Goal: Transaction & Acquisition: Book appointment/travel/reservation

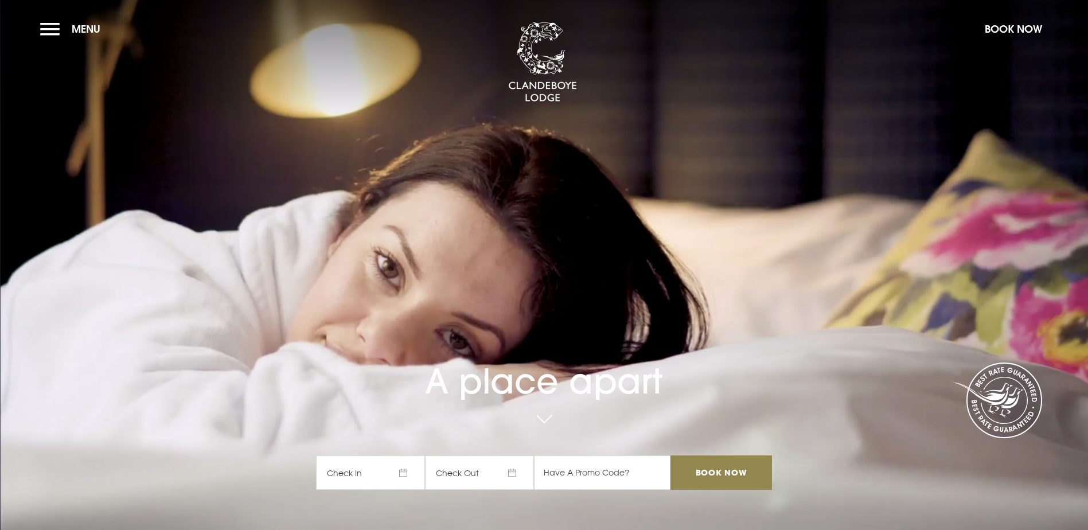
click at [411, 455] on span "Check In" at bounding box center [370, 472] width 109 height 34
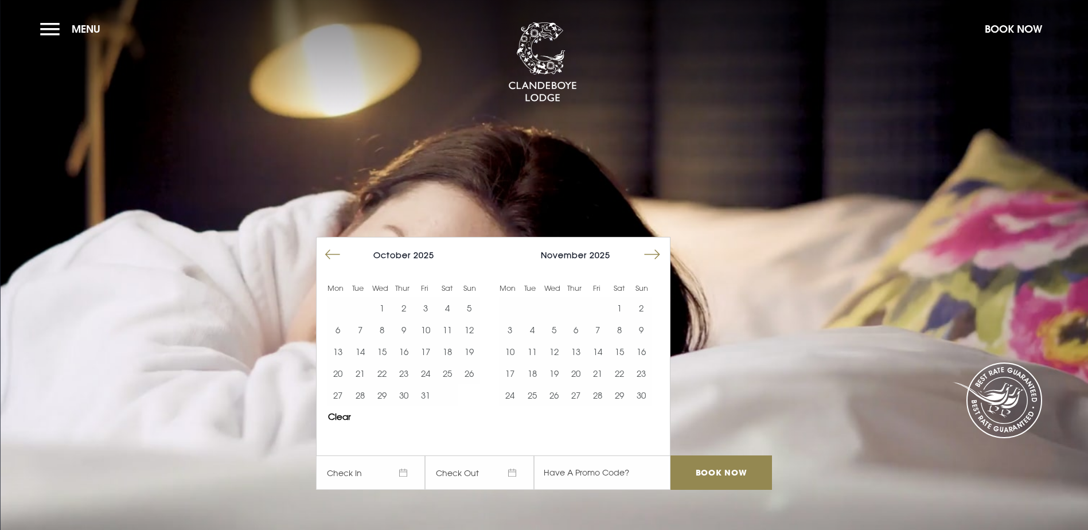
click at [649, 244] on button "Move forward to switch to the next month." at bounding box center [652, 255] width 22 height 22
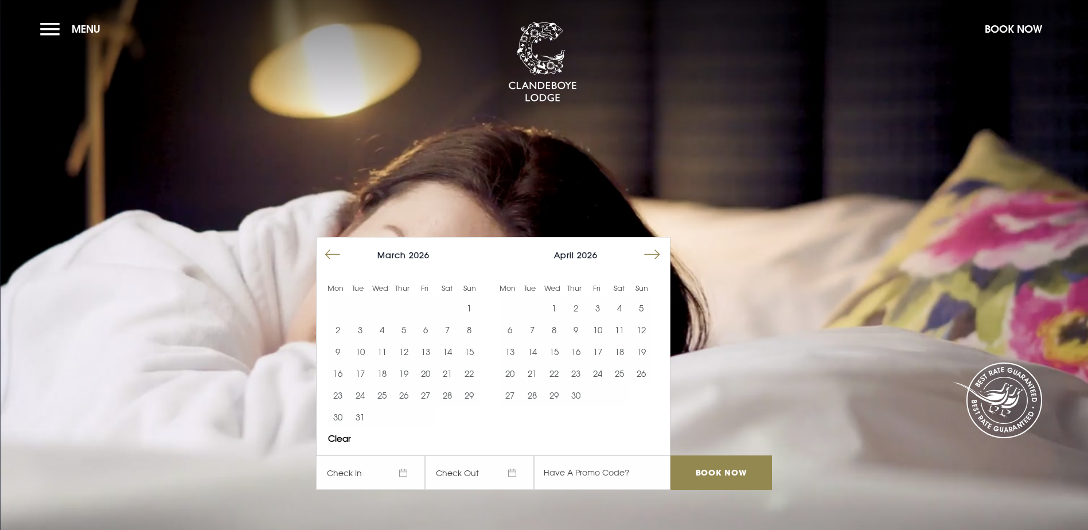
click at [649, 244] on button "Move forward to switch to the next month." at bounding box center [652, 255] width 22 height 22
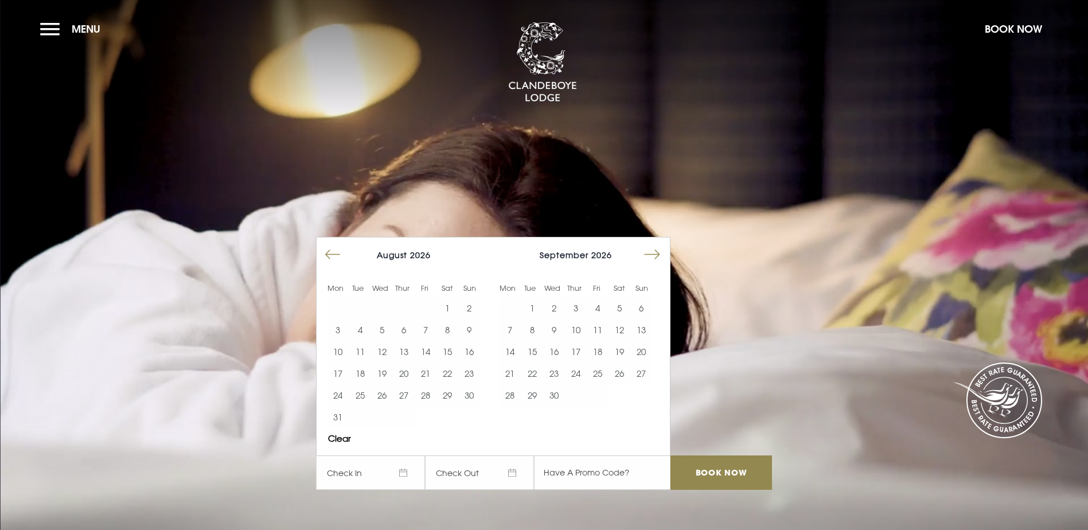
click at [649, 244] on button "Move forward to switch to the next month." at bounding box center [652, 255] width 22 height 22
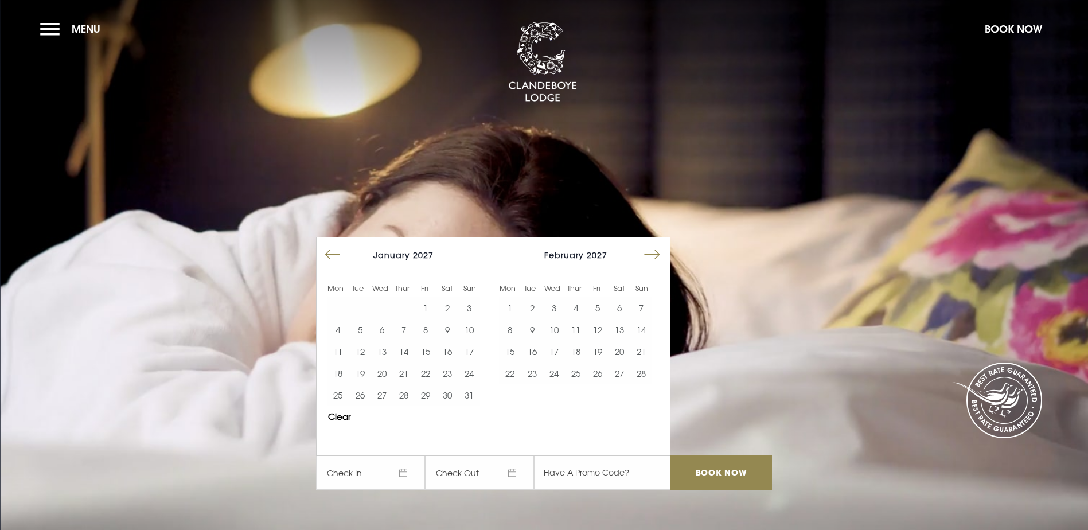
click at [649, 244] on button "Move forward to switch to the next month." at bounding box center [652, 255] width 22 height 22
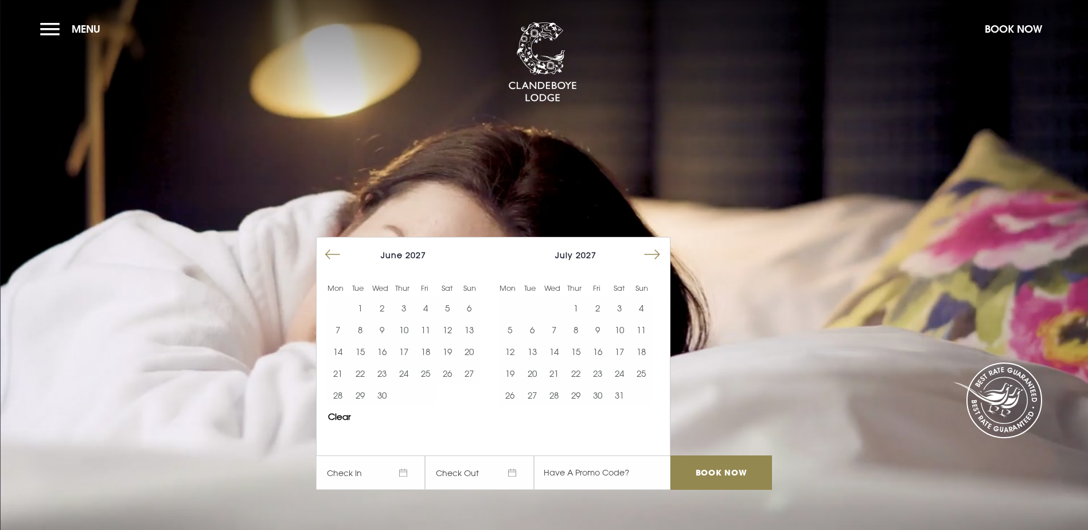
click at [649, 244] on button "Move forward to switch to the next month." at bounding box center [652, 255] width 22 height 22
click at [576, 362] on button "19" at bounding box center [576, 373] width 22 height 22
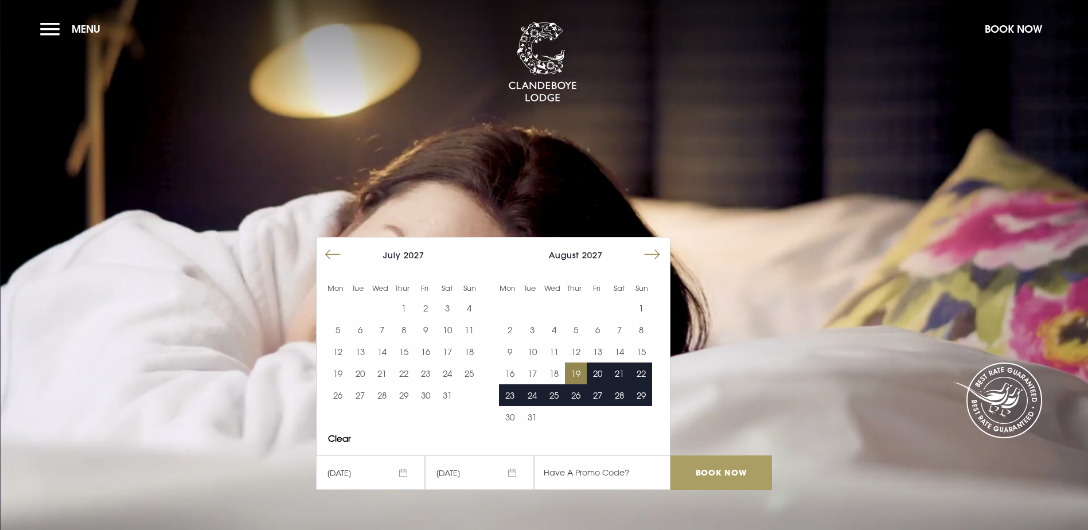
click at [708, 455] on input "Book Now" at bounding box center [720, 472] width 101 height 34
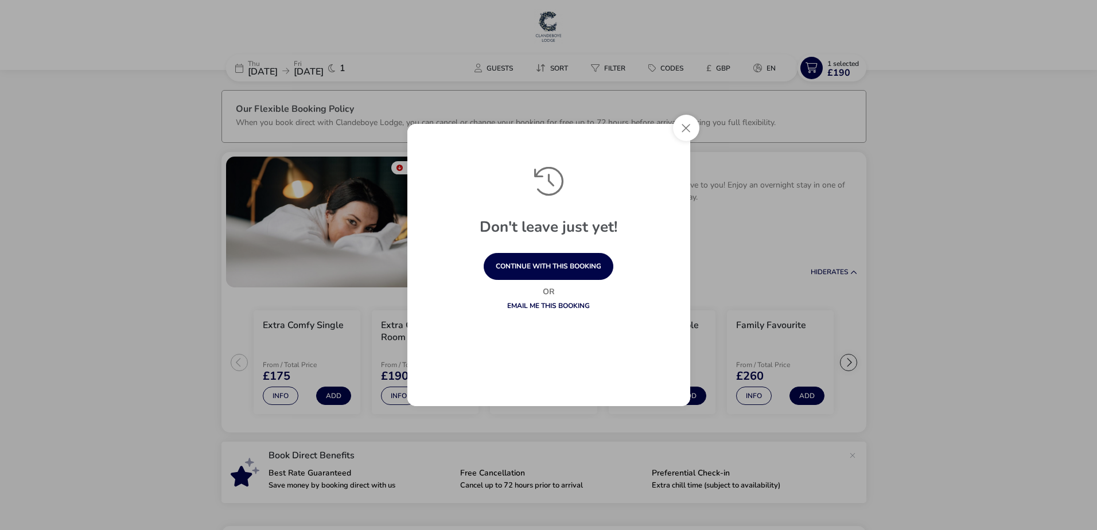
drag, startPoint x: 681, startPoint y: 130, endPoint x: 851, endPoint y: 46, distance: 189.0
click at [684, 130] on button "Close" at bounding box center [686, 128] width 26 height 26
